Goal: Transaction & Acquisition: Purchase product/service

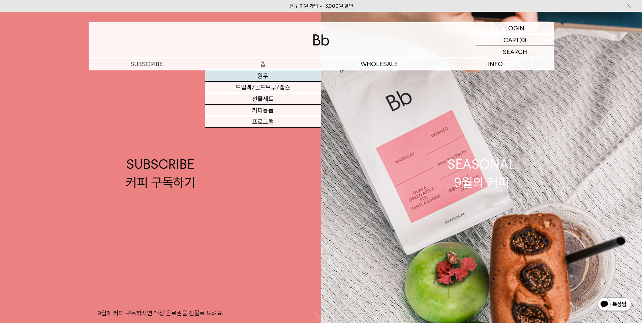
click at [269, 77] on link "원두" at bounding box center [263, 75] width 116 height 11
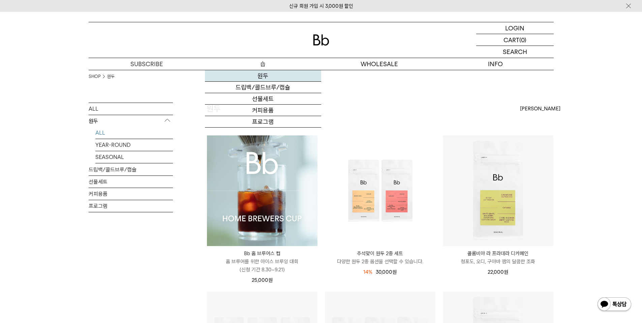
click at [265, 77] on link "원두" at bounding box center [263, 75] width 116 height 11
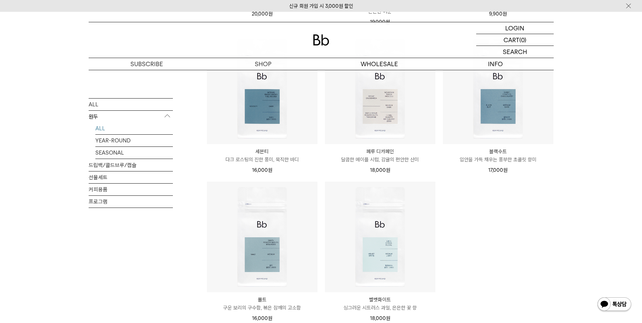
scroll to position [675, 0]
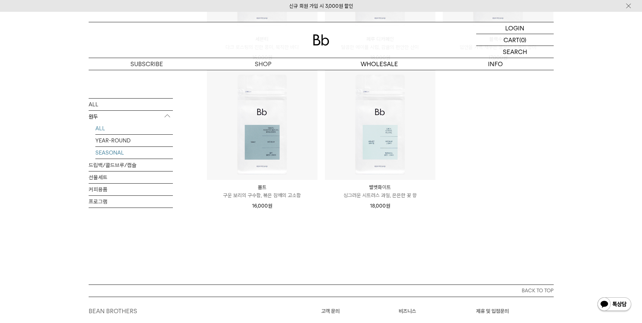
click at [124, 152] on link "SEASONAL" at bounding box center [134, 152] width 78 height 12
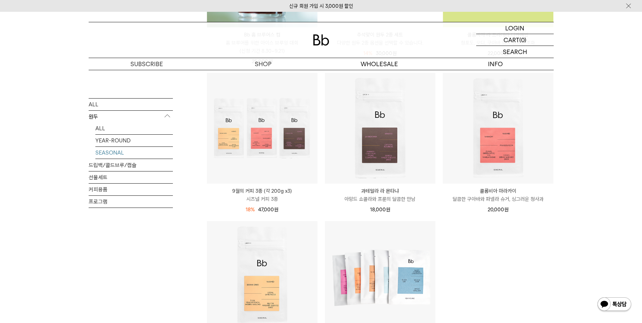
scroll to position [337, 0]
